Goal: Find specific page/section: Find specific page/section

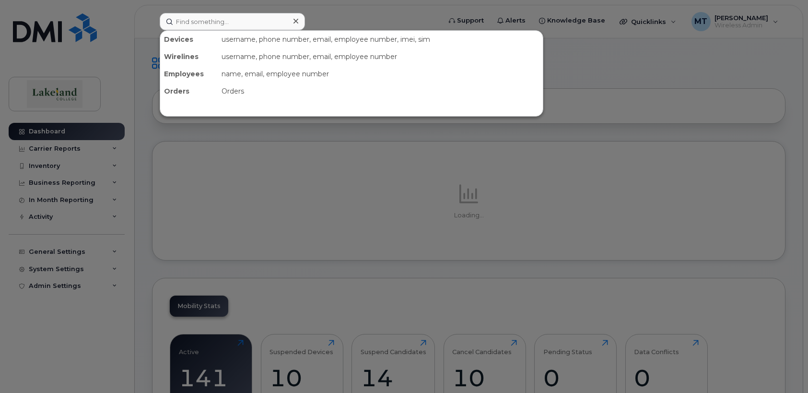
click at [228, 23] on input at bounding box center [232, 21] width 145 height 17
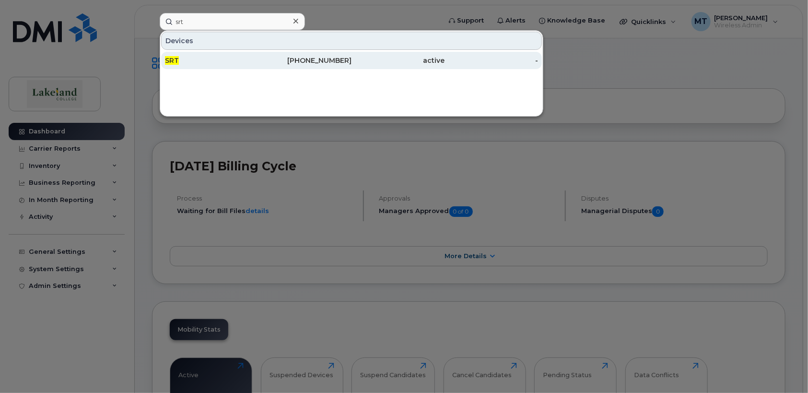
type input "srt"
click at [210, 60] on div "SRT" at bounding box center [211, 61] width 93 height 10
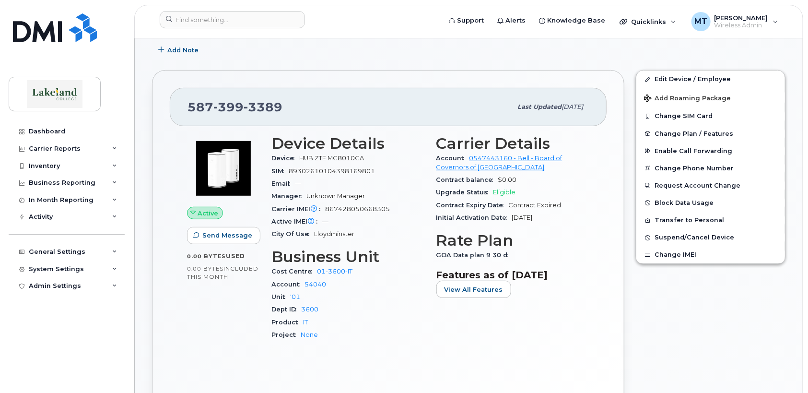
scroll to position [239, 0]
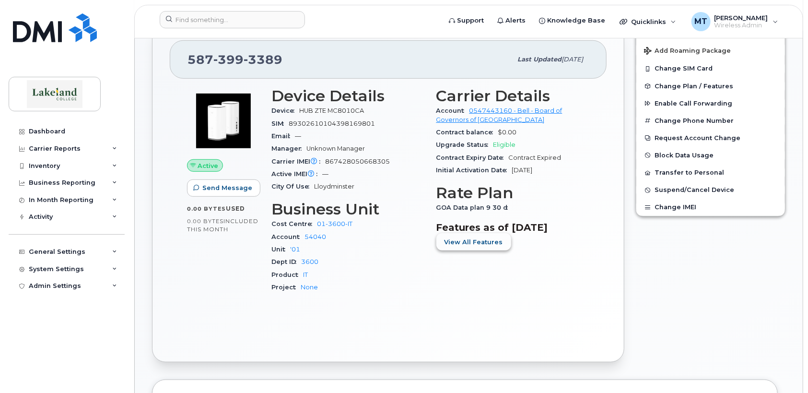
click at [481, 238] on span "View All Features" at bounding box center [473, 241] width 58 height 9
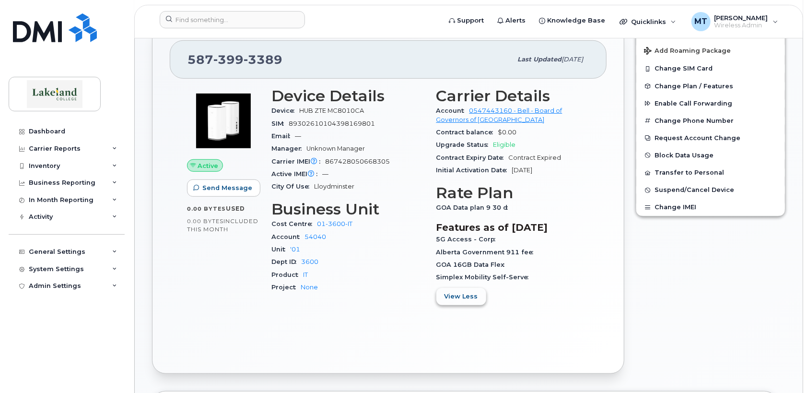
click at [467, 296] on span "View Less" at bounding box center [461, 296] width 34 height 9
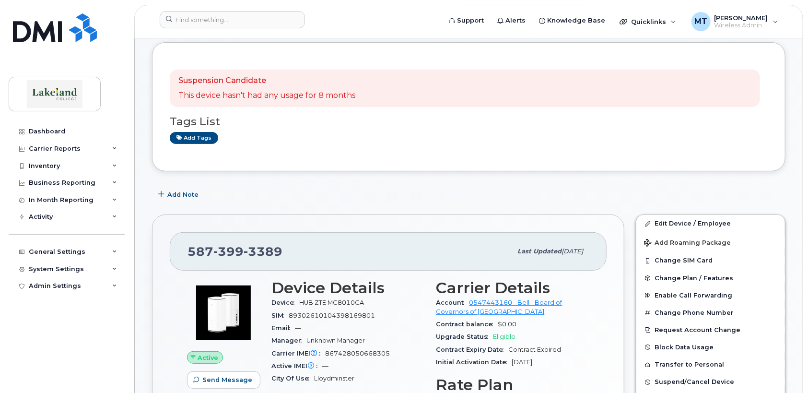
scroll to position [0, 0]
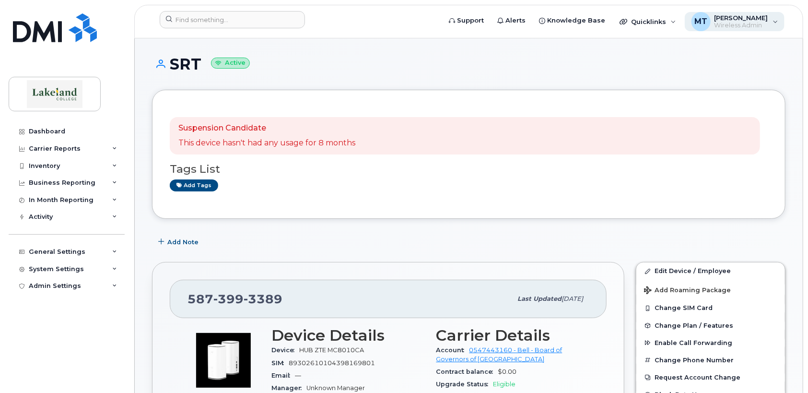
click at [697, 23] on span "MT" at bounding box center [700, 22] width 13 height 12
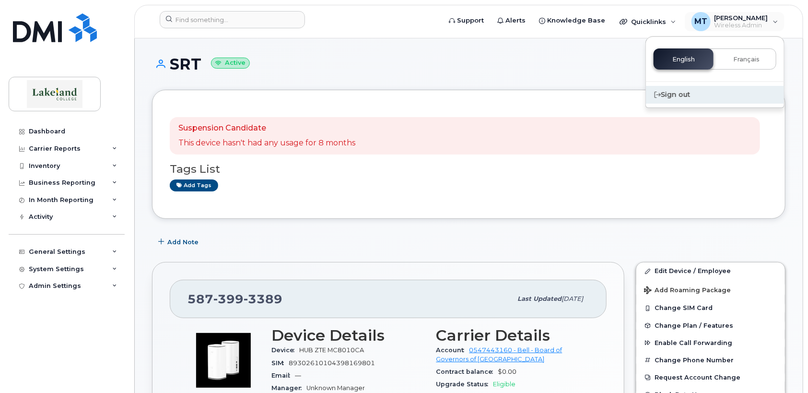
click at [671, 92] on div "Sign out" at bounding box center [715, 95] width 138 height 18
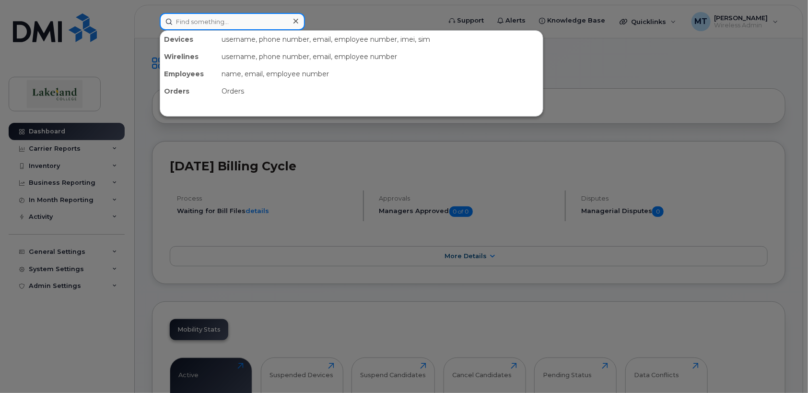
click at [236, 25] on input at bounding box center [232, 21] width 145 height 17
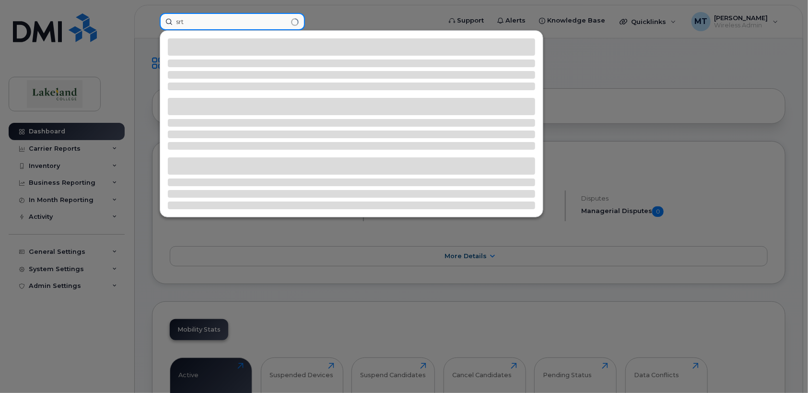
type input "srt"
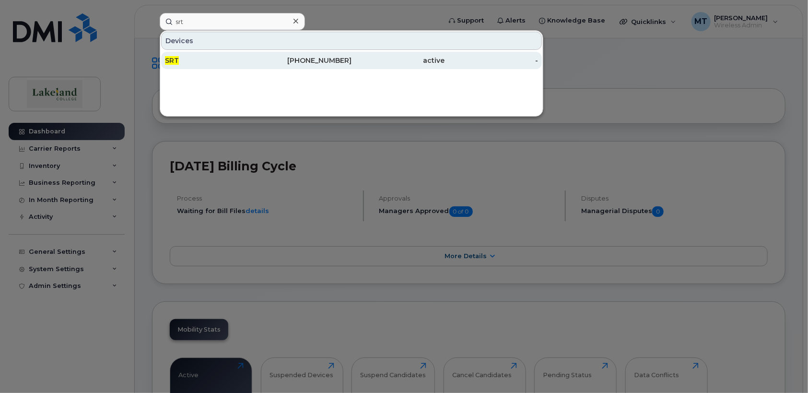
click at [185, 59] on div "SRT" at bounding box center [211, 61] width 93 height 10
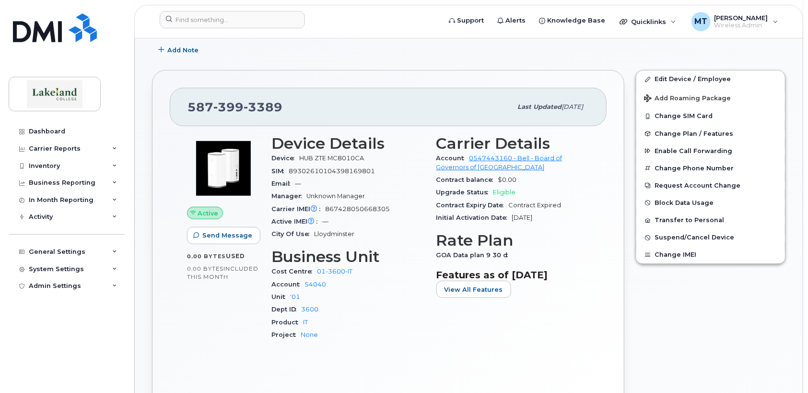
scroll to position [47, 0]
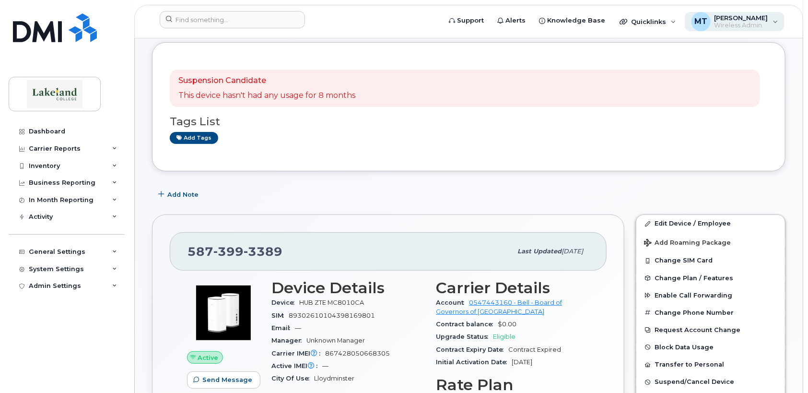
click at [753, 17] on span "[PERSON_NAME]" at bounding box center [741, 18] width 54 height 8
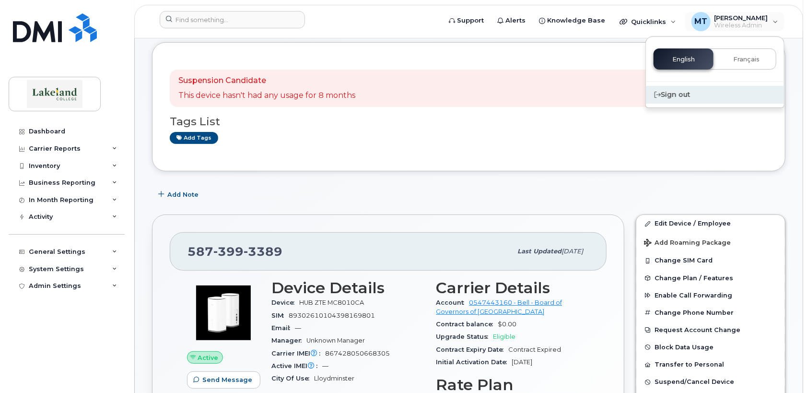
click at [678, 93] on div "Sign out" at bounding box center [715, 95] width 138 height 18
